Goal: Task Accomplishment & Management: Manage account settings

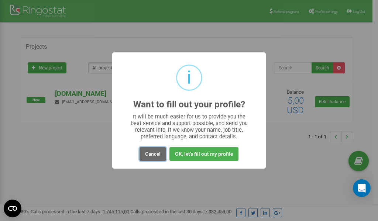
click at [149, 153] on button "Cancel" at bounding box center [153, 154] width 27 height 14
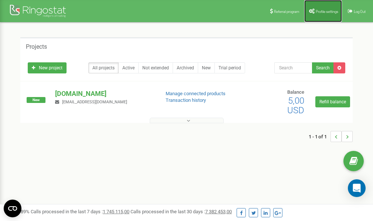
click at [319, 15] on link "Profile settings" at bounding box center [323, 11] width 38 height 22
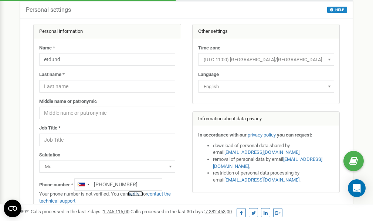
click at [140, 193] on link "verify it" at bounding box center [135, 194] width 15 height 6
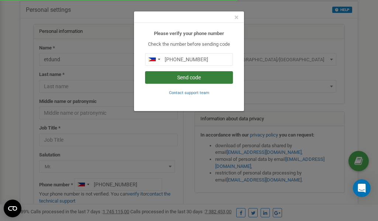
click at [191, 77] on button "Send code" at bounding box center [189, 77] width 88 height 13
